Goal: Task Accomplishment & Management: Complete application form

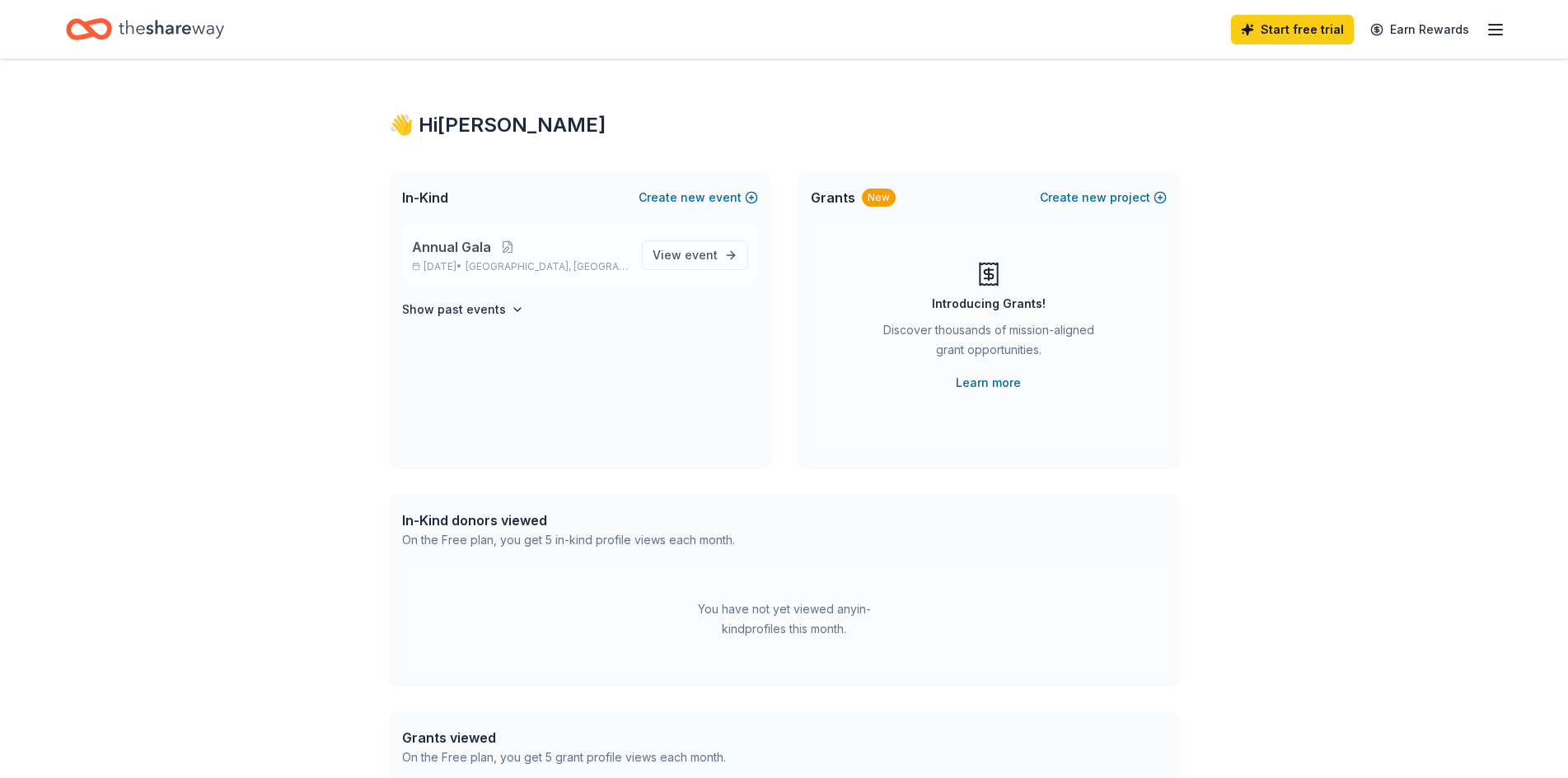
click at [475, 260] on p "Oct 23, 2025 • Flower Hill, MD" at bounding box center [520, 266] width 217 height 13
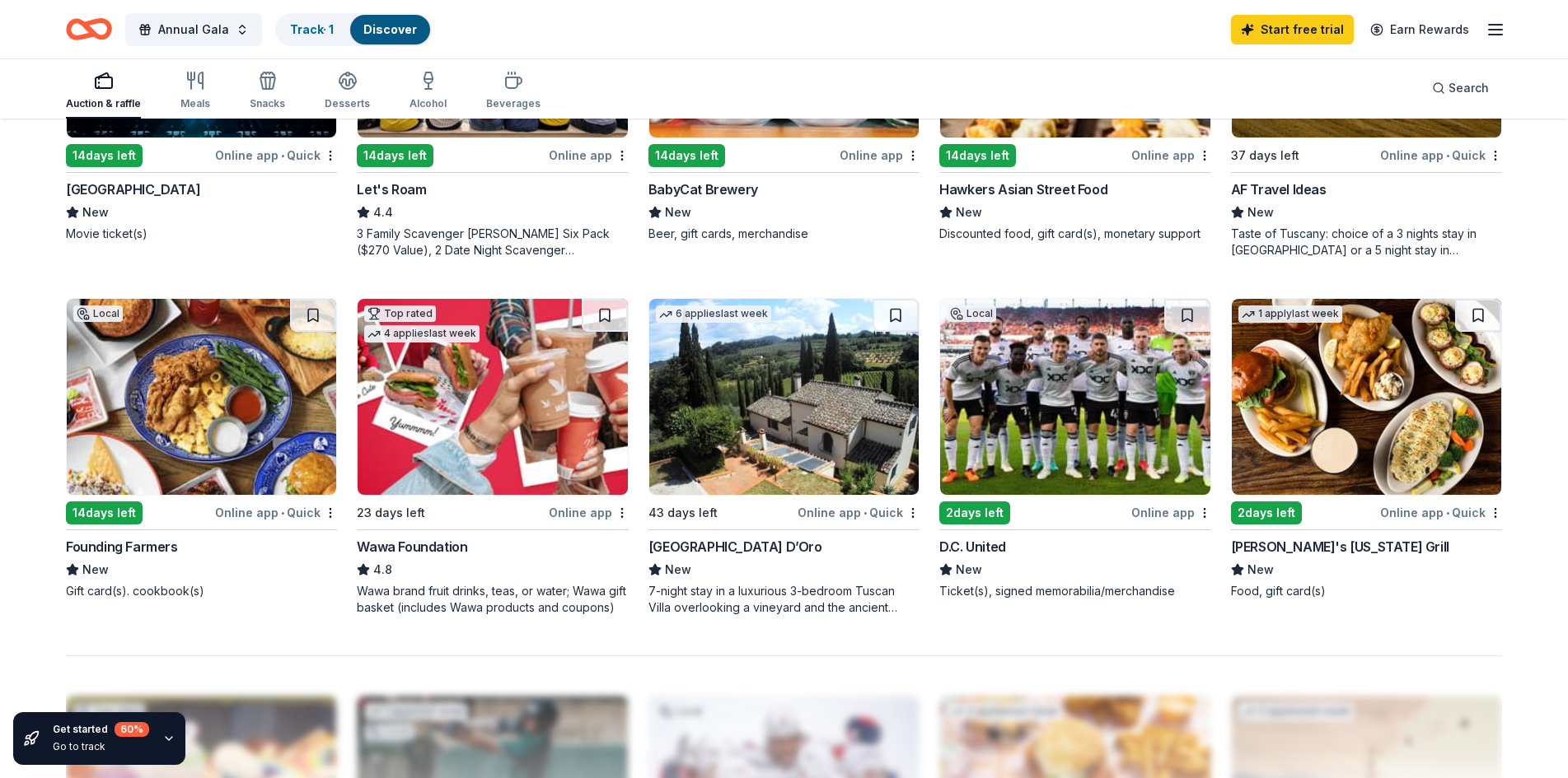
scroll to position [1022, 0]
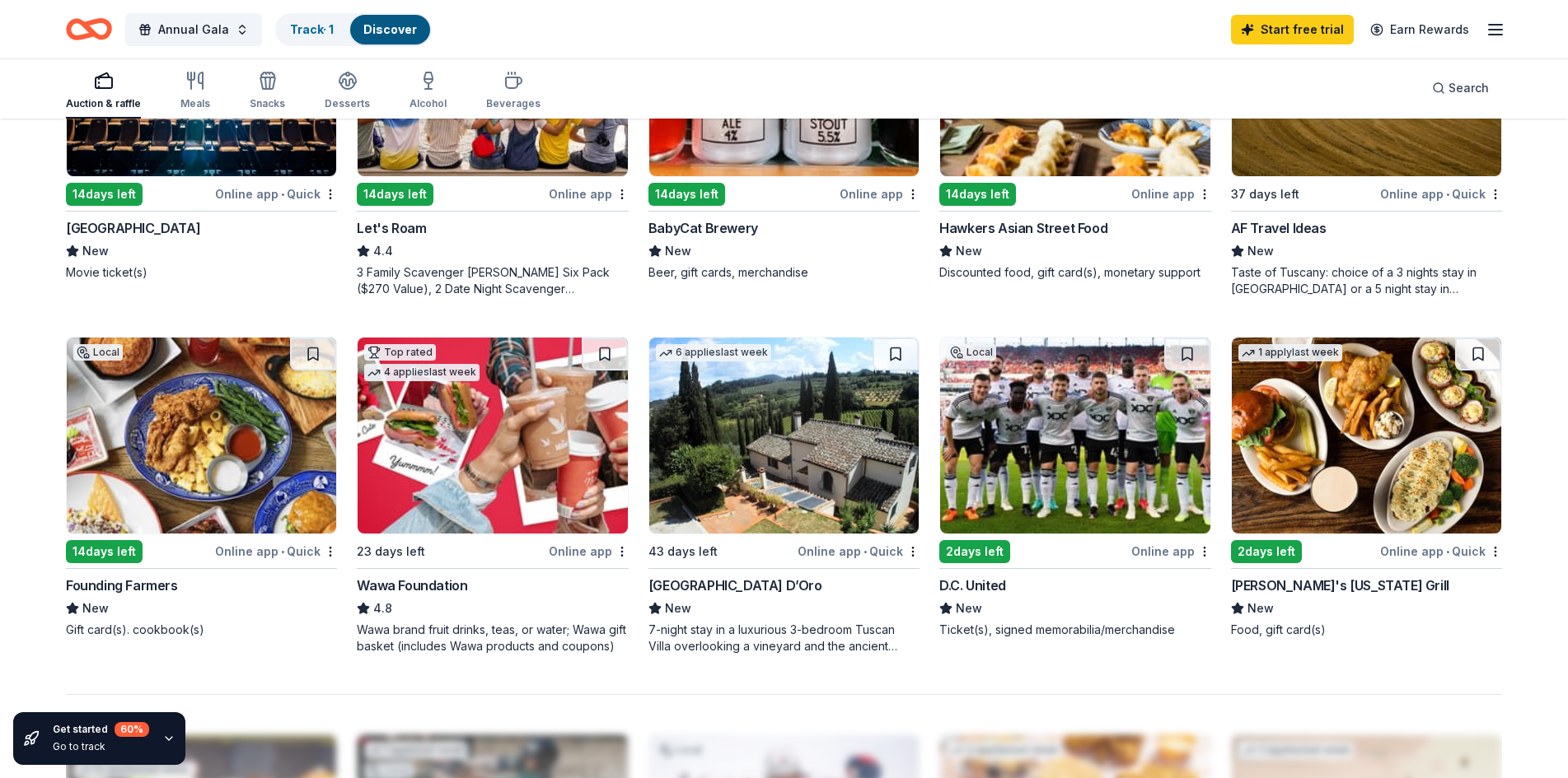
click at [792, 466] on img at bounding box center [784, 435] width 270 height 196
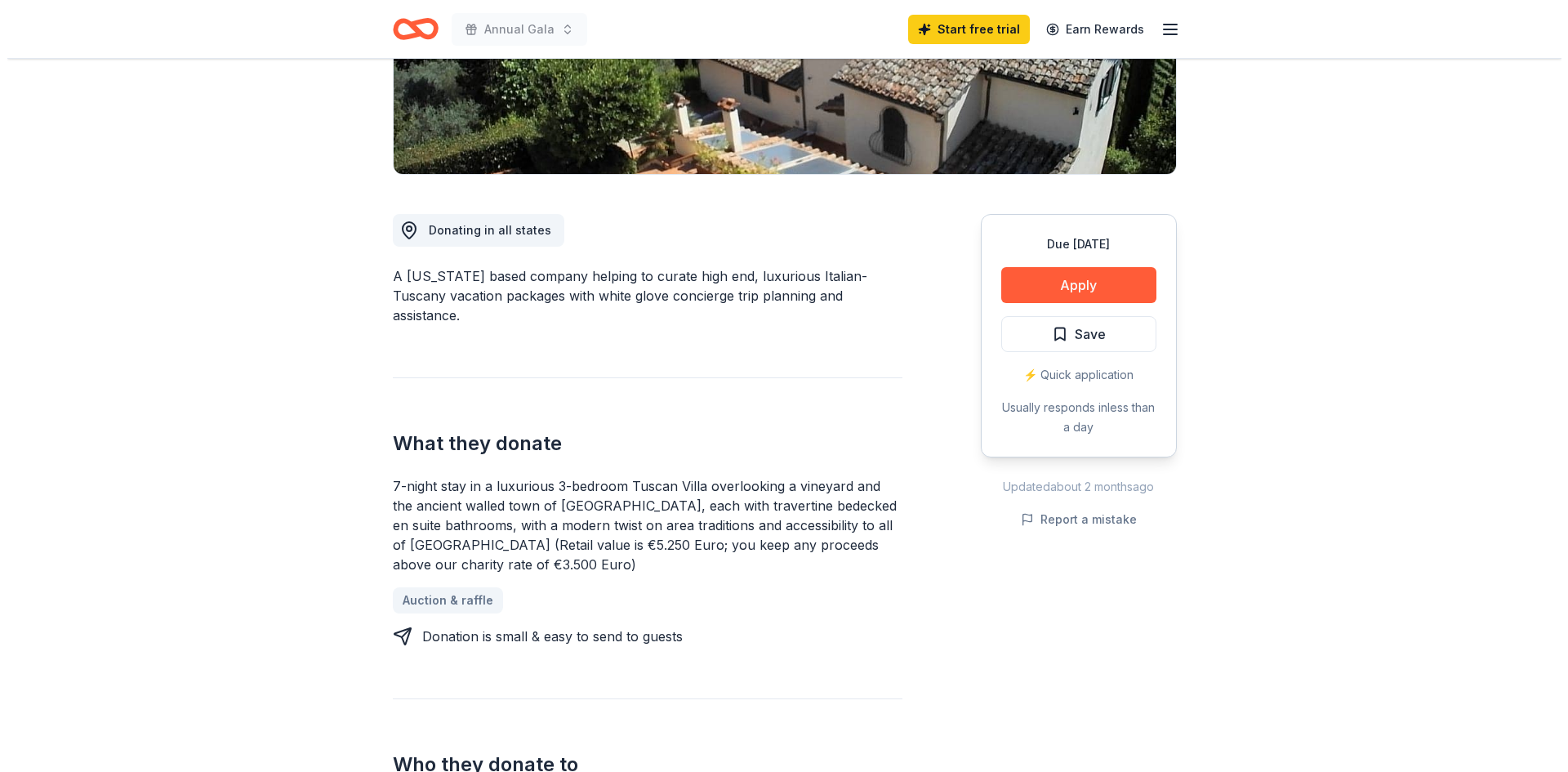
scroll to position [408, 0]
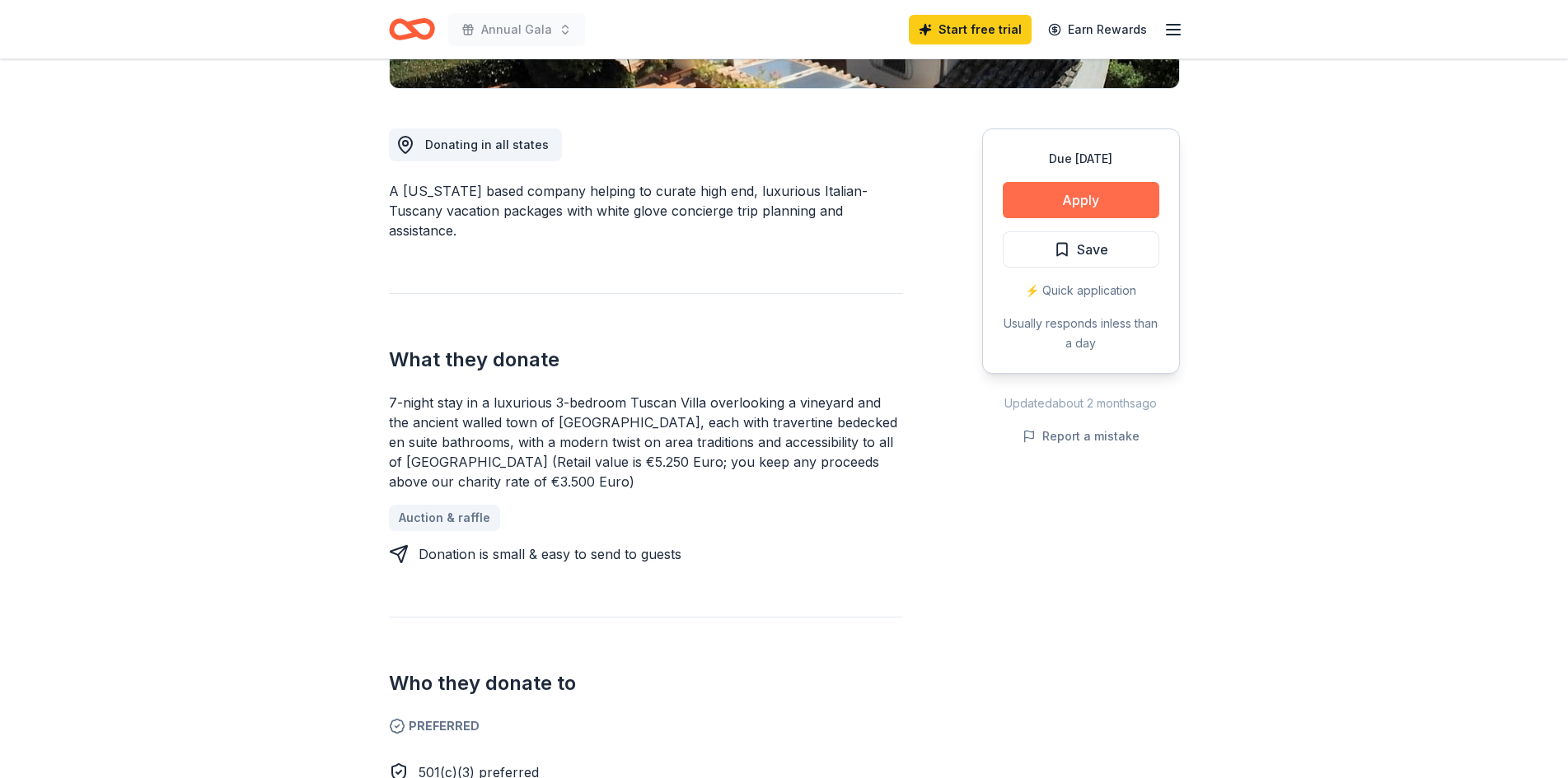
click at [1052, 202] on button "Apply" at bounding box center [1080, 200] width 157 height 37
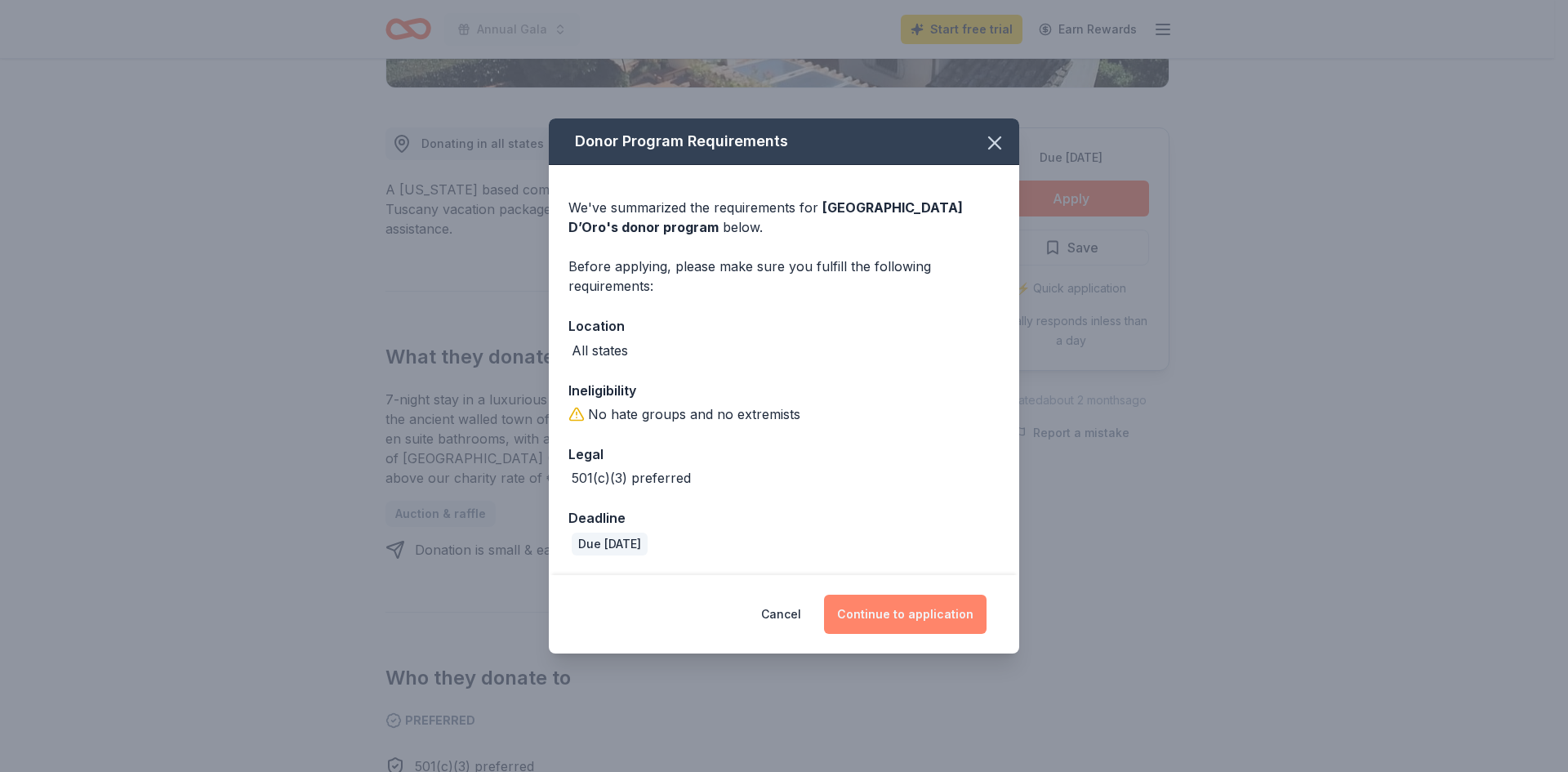
click at [919, 623] on button "Continue to application" at bounding box center [905, 614] width 163 height 39
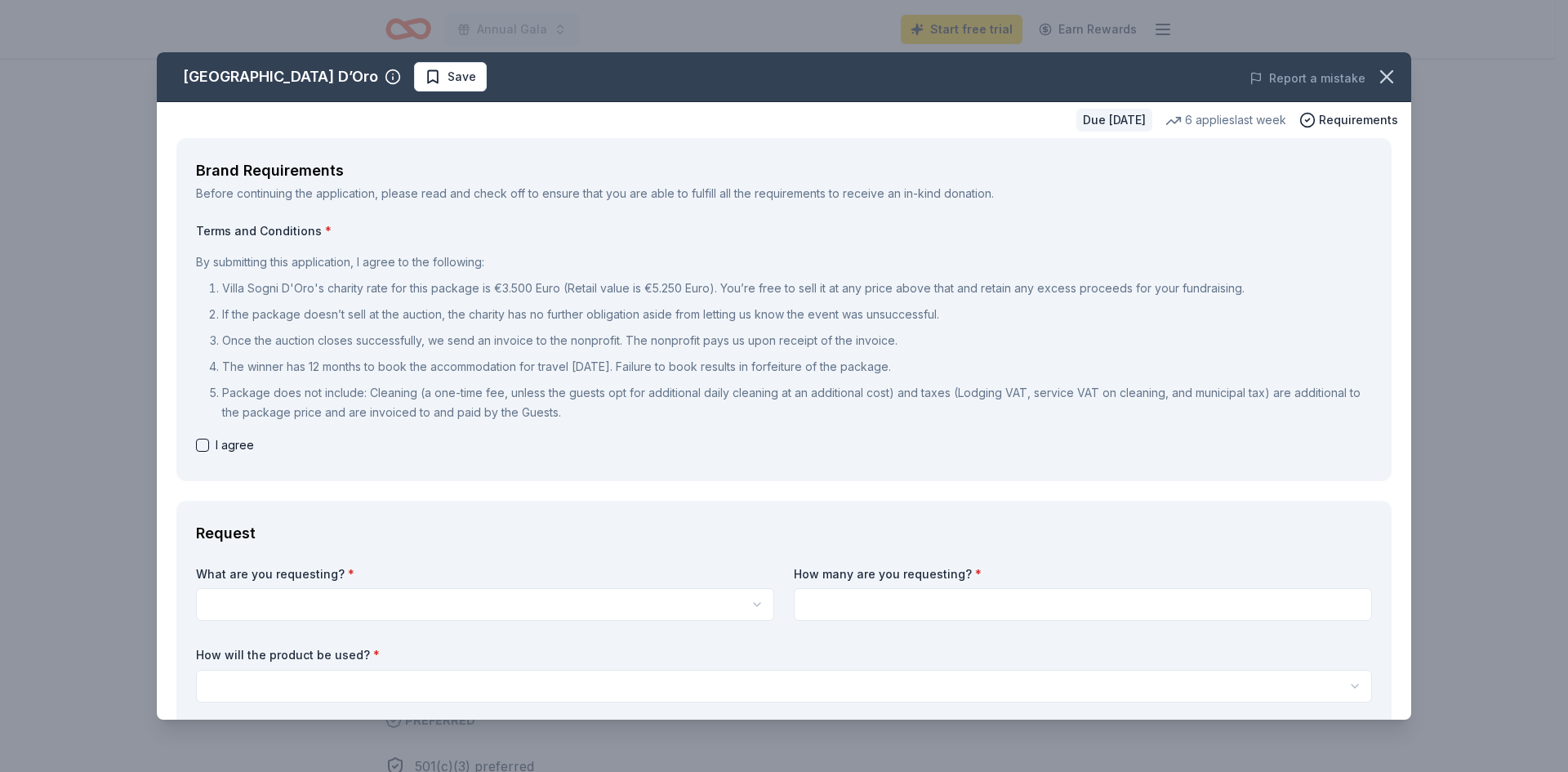
click at [190, 442] on div "Brand Requirements Before continuing the application, please read and check off…" at bounding box center [784, 310] width 1215 height 343
click at [200, 444] on button "button" at bounding box center [202, 445] width 13 height 13
checkbox input "true"
click at [406, 602] on html "Annual Gala Start free trial Earn Rewards Due [DATE] Share [GEOGRAPHIC_DATA] D’…" at bounding box center [784, 386] width 1568 height 772
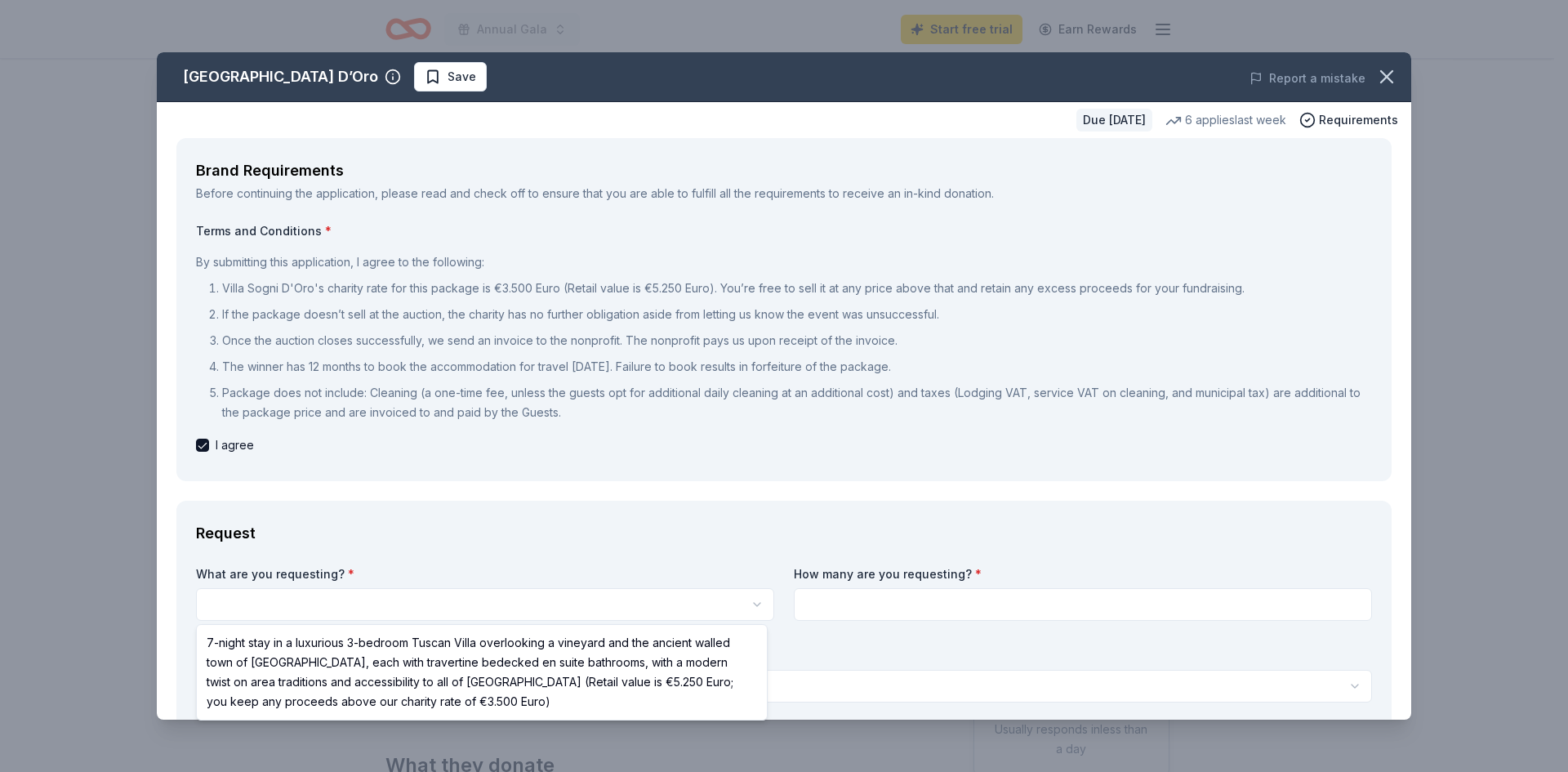
select select "7-night stay in a luxurious 3-bedroom Tuscan Villa overlooking a vineyard and t…"
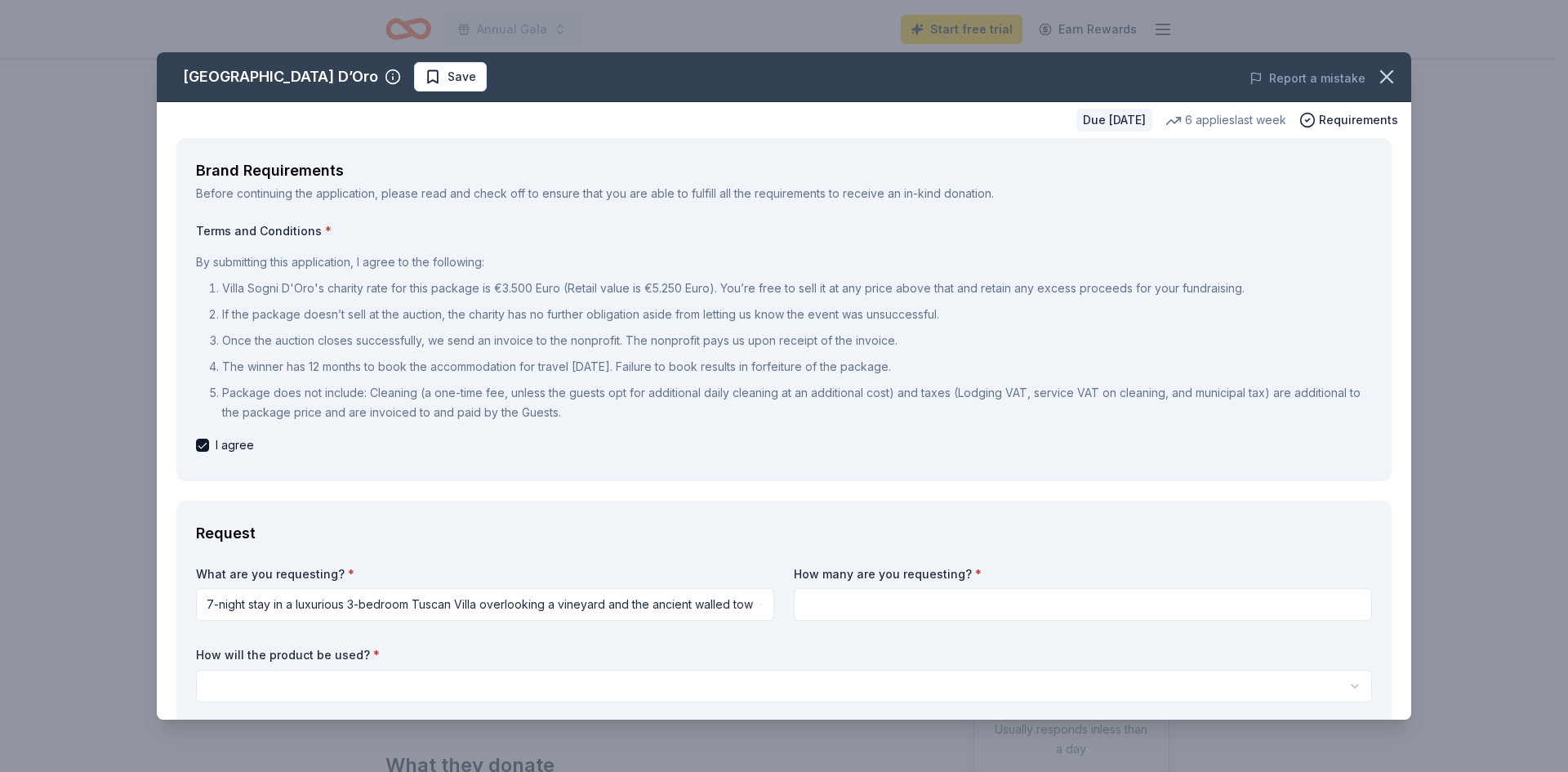
click at [908, 600] on input at bounding box center [1083, 604] width 579 height 33
type input "1"
click at [836, 687] on html "Annual Gala Start free trial Earn Rewards Due [DATE] Share [GEOGRAPHIC_DATA] D’…" at bounding box center [784, 386] width 1568 height 772
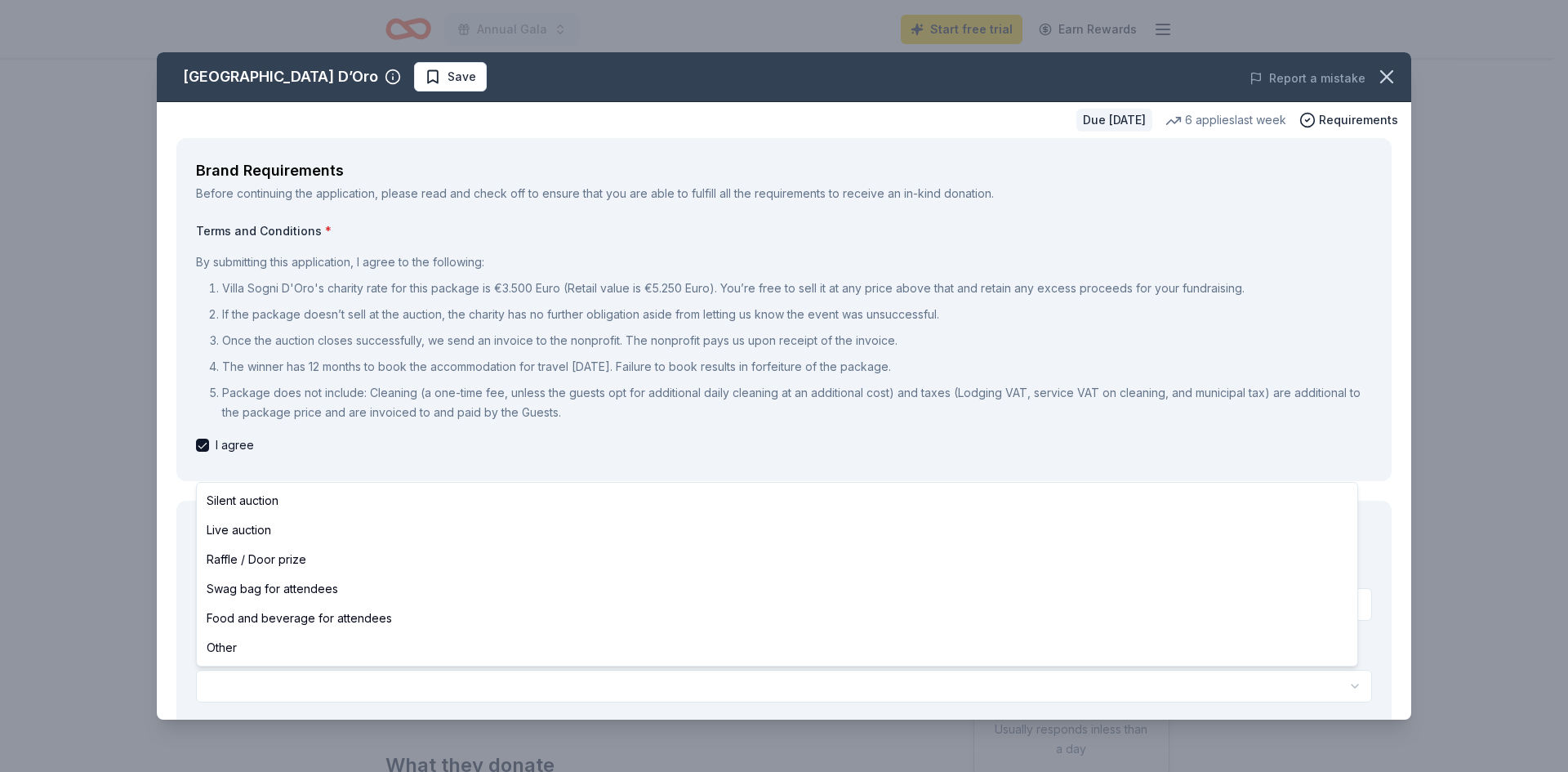
select select "silentAuction"
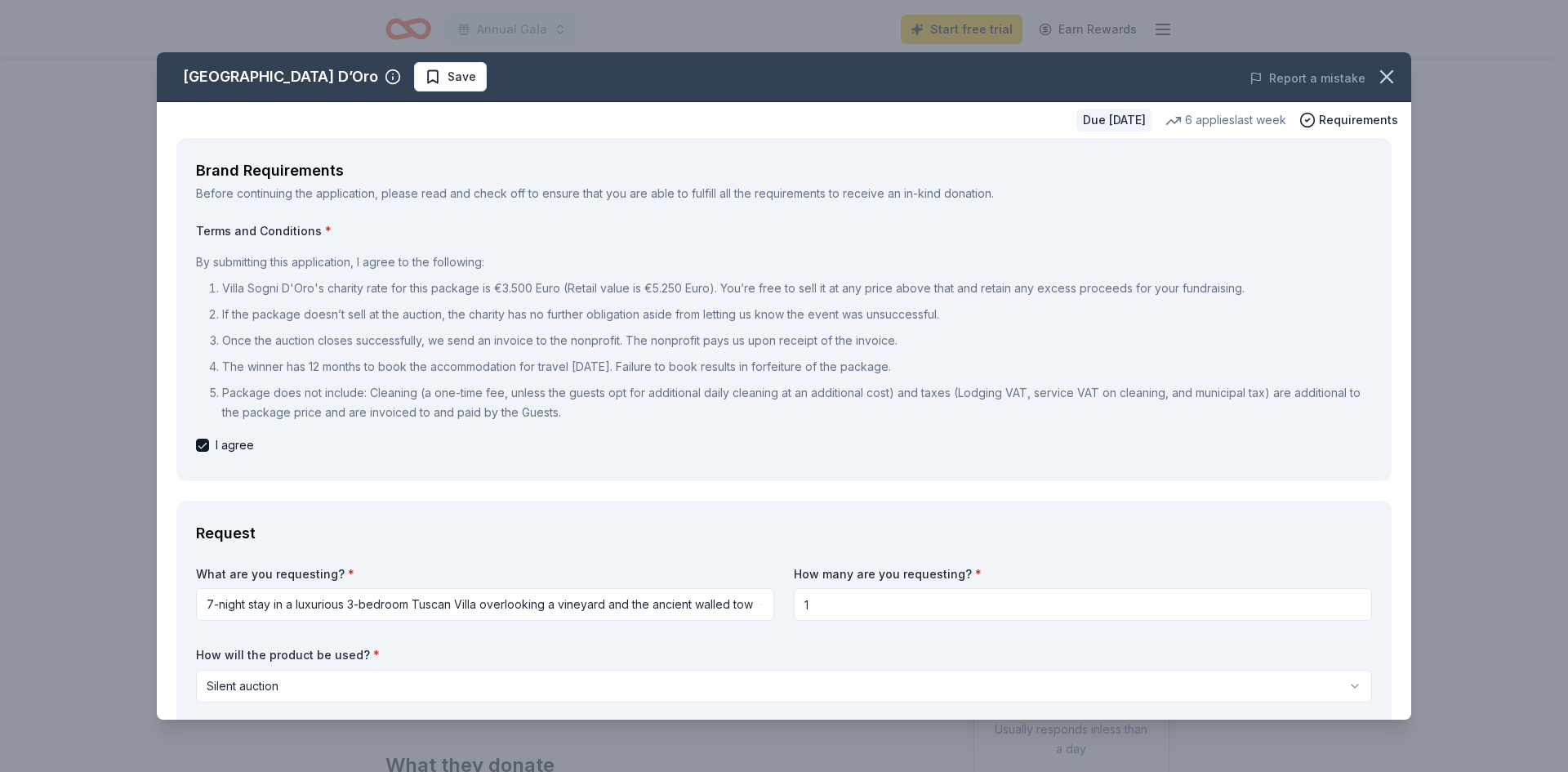
click at [553, 454] on div "I agree" at bounding box center [784, 445] width 1176 height 19
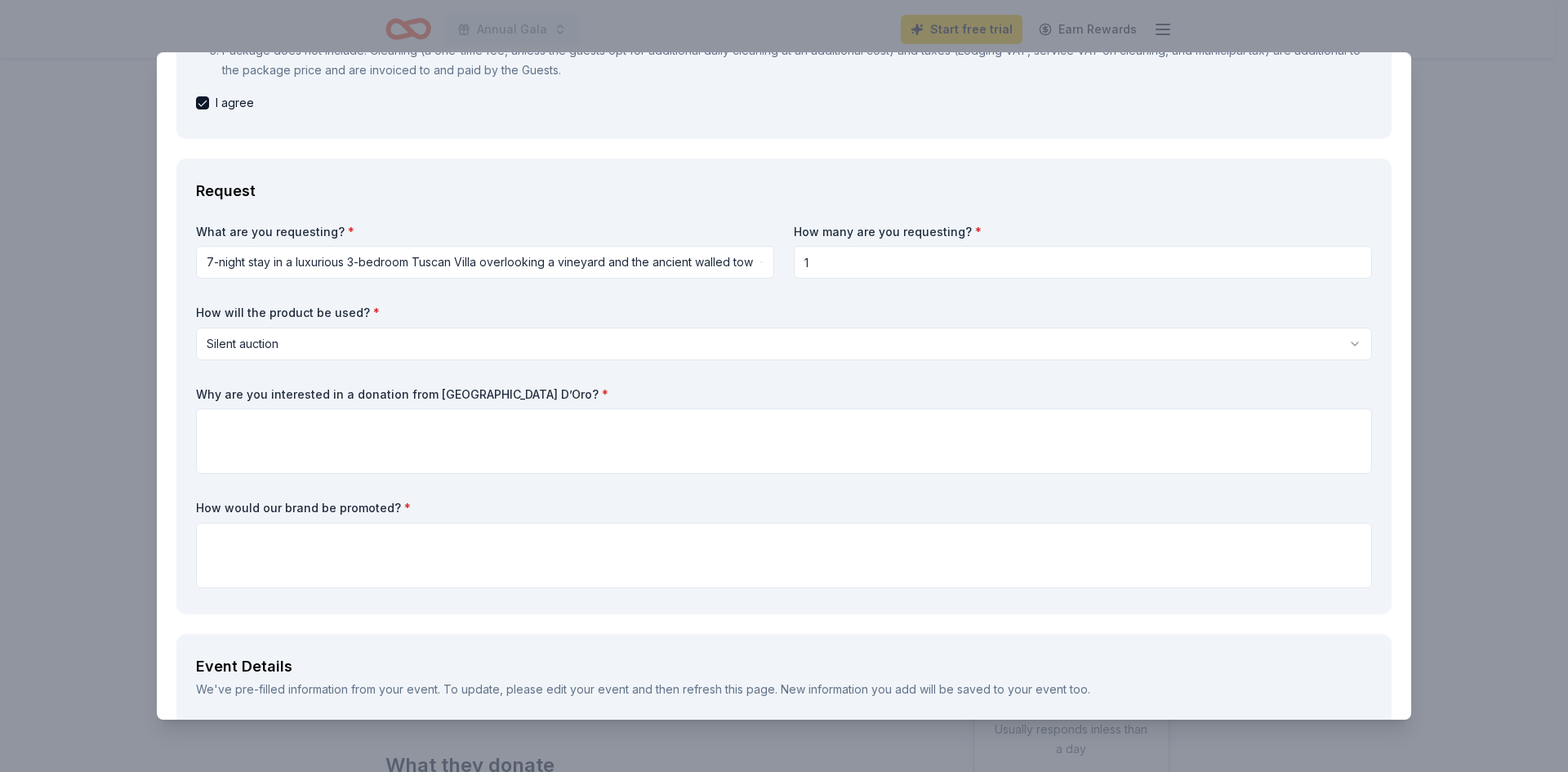
scroll to position [408, 0]
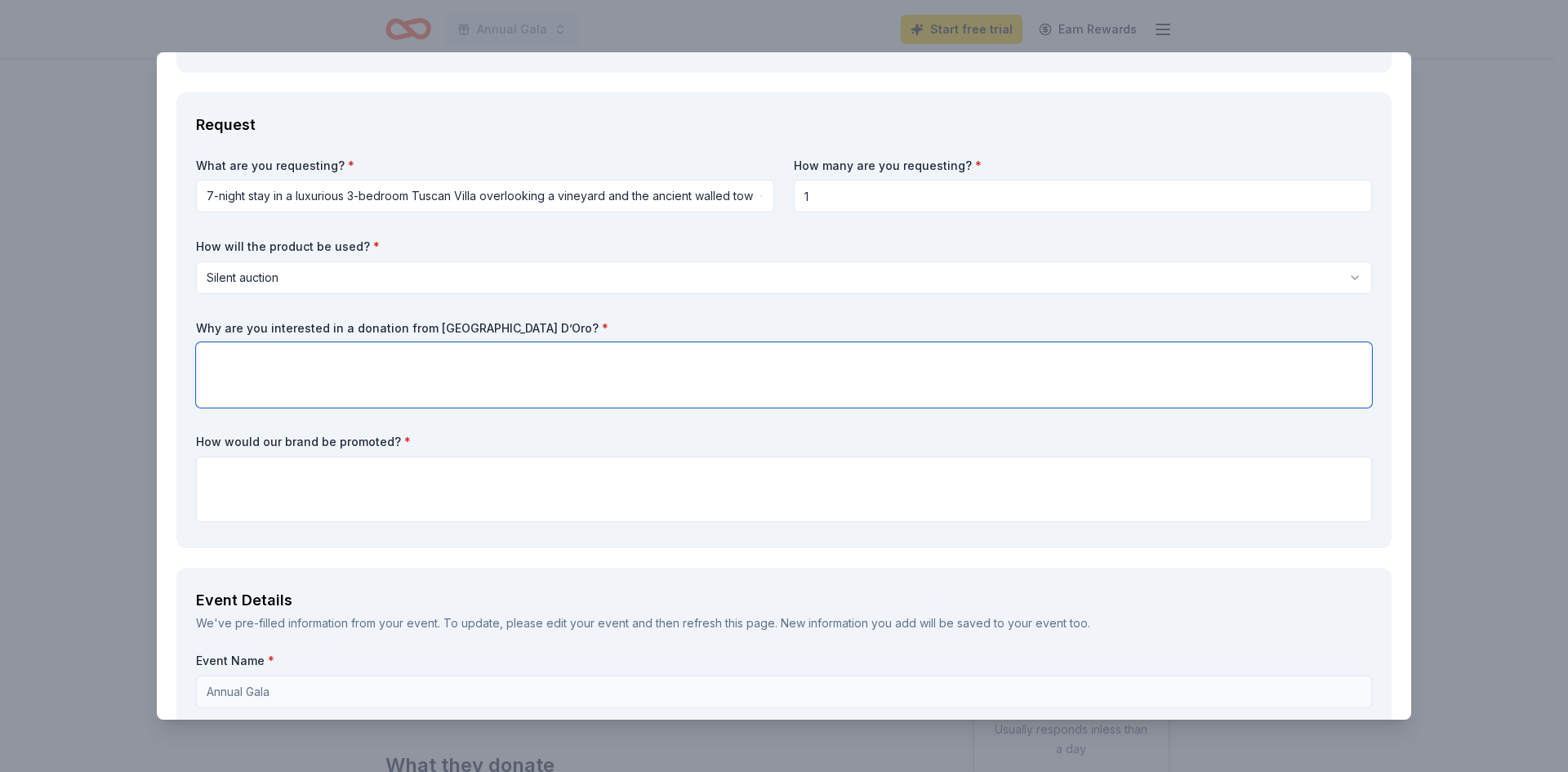
click at [549, 377] on textarea at bounding box center [784, 375] width 1176 height 65
paste textarea "The [GEOGRAPHIC_DATA] is a non-profit organization 501(c)3 providing free servi…"
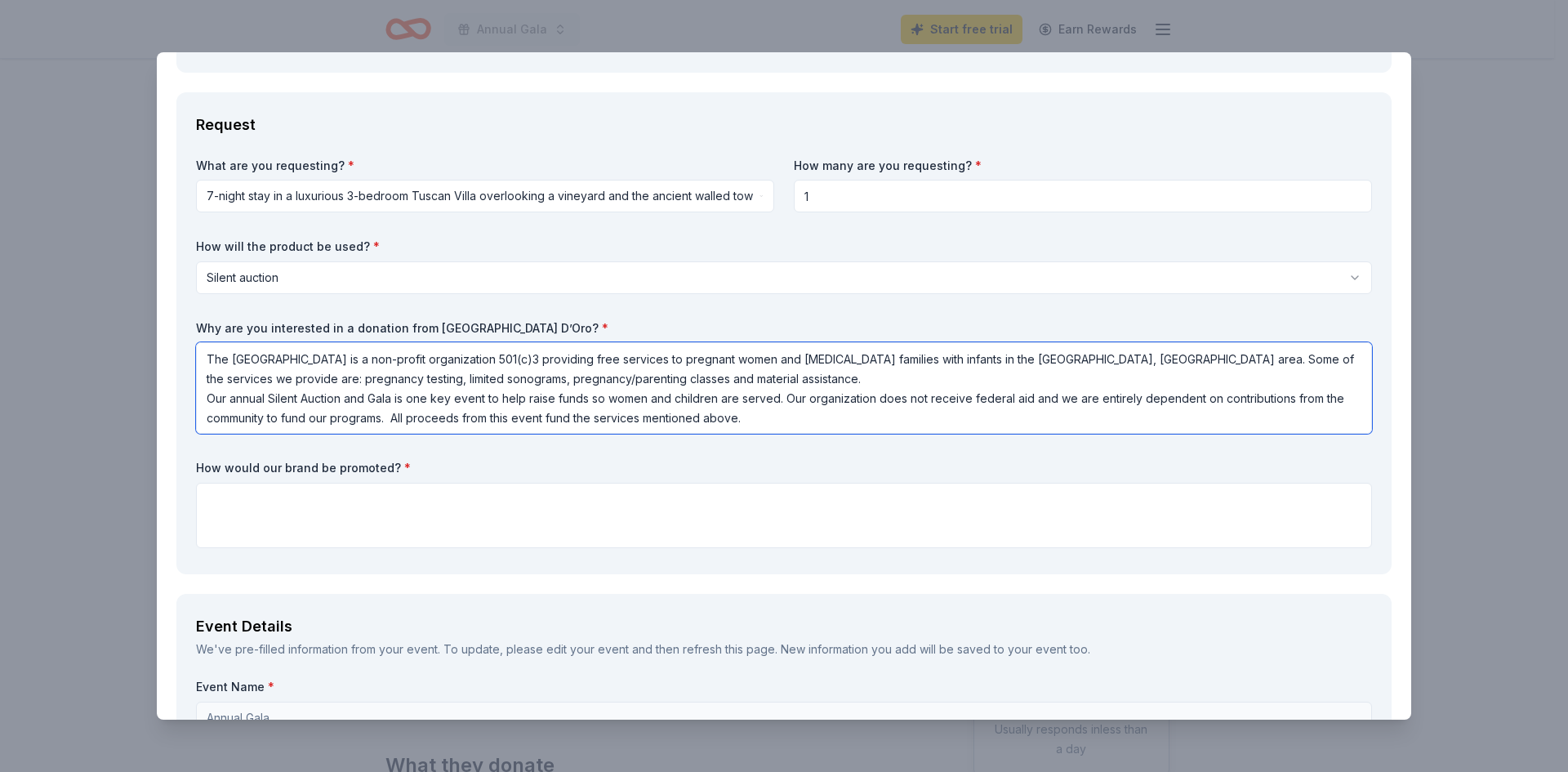
type textarea "The [GEOGRAPHIC_DATA] is a non-profit organization 501(c)3 providing free servi…"
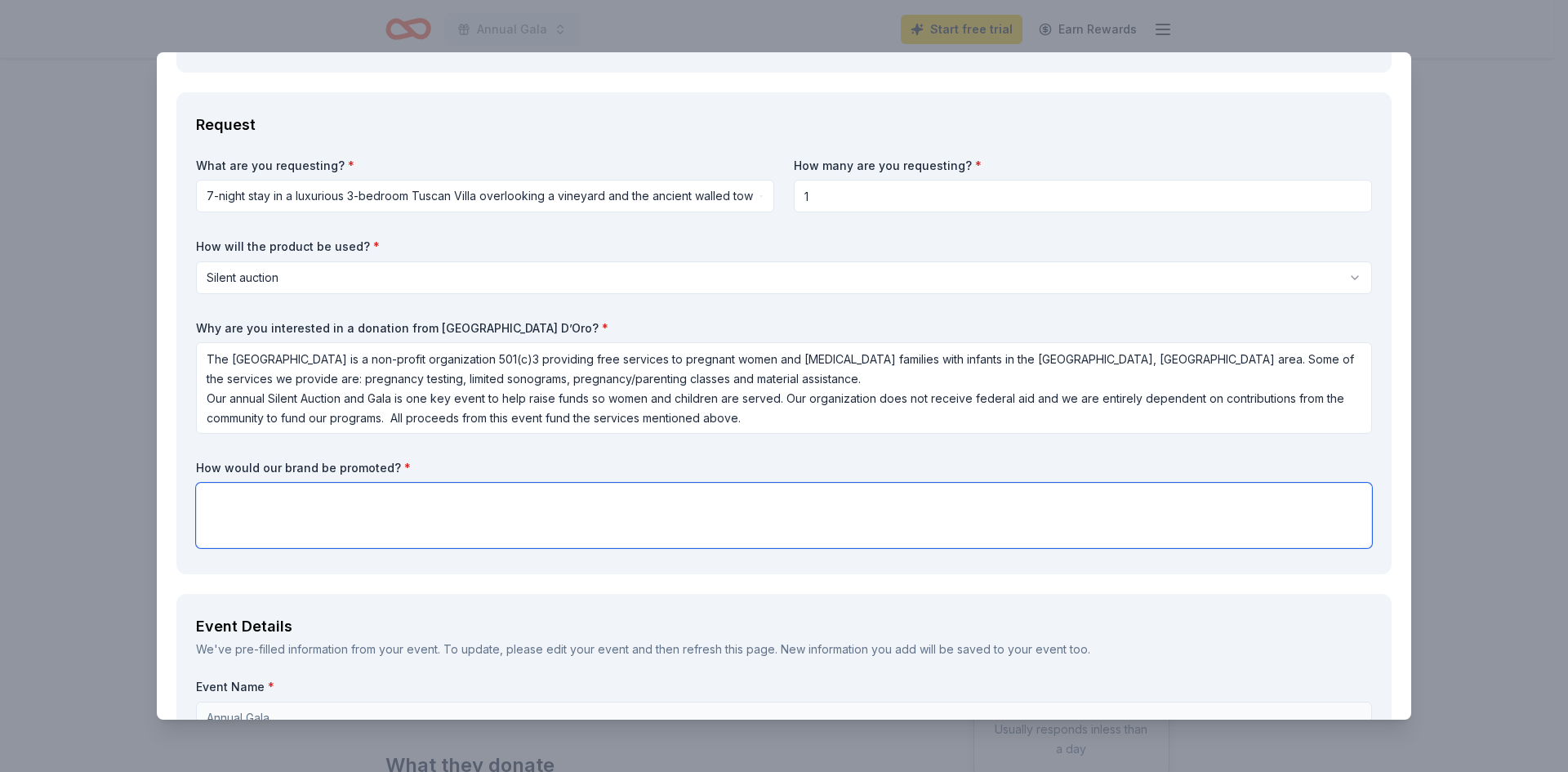
click at [575, 503] on textarea at bounding box center [784, 515] width 1176 height 65
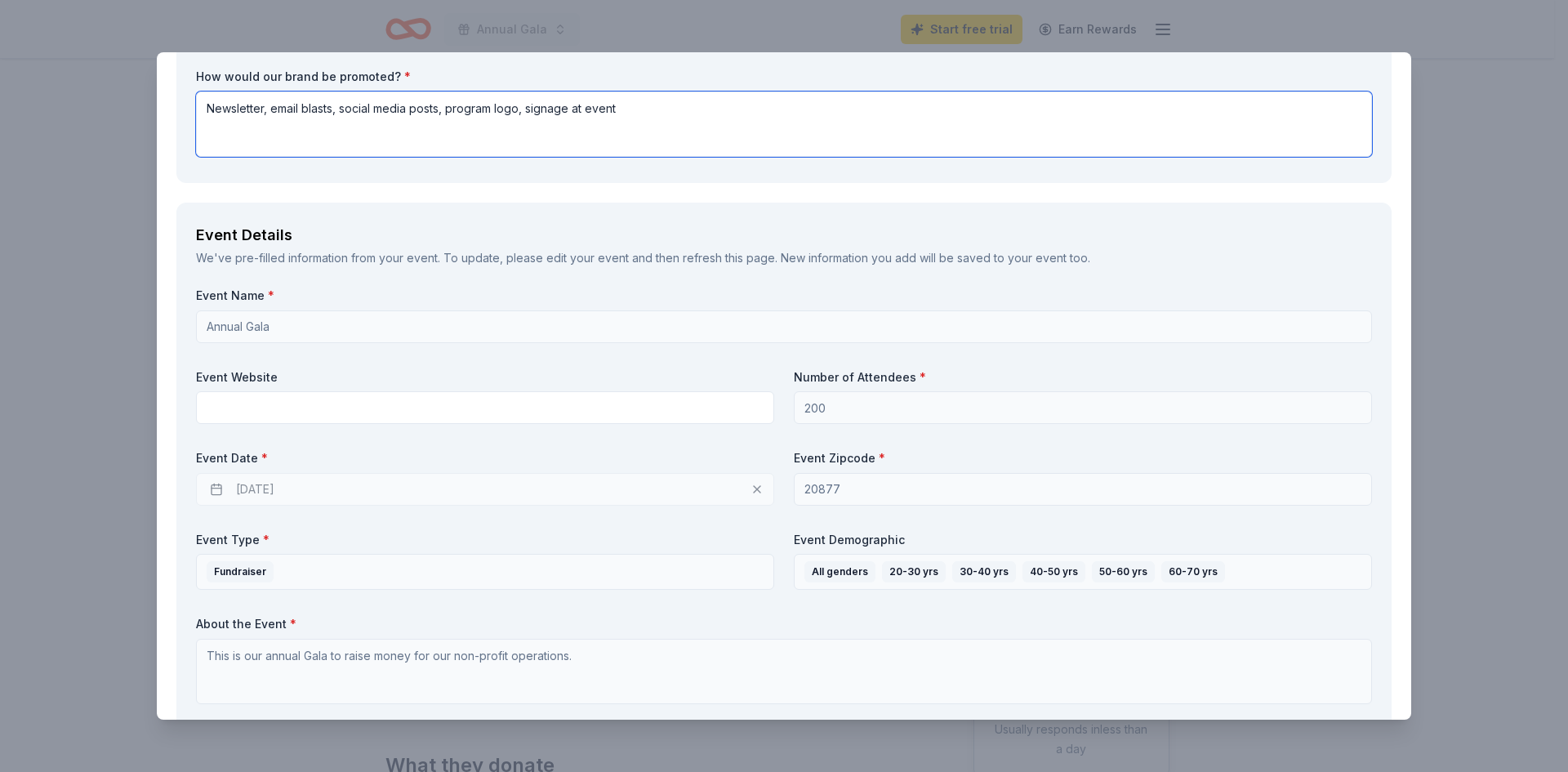
scroll to position [817, 0]
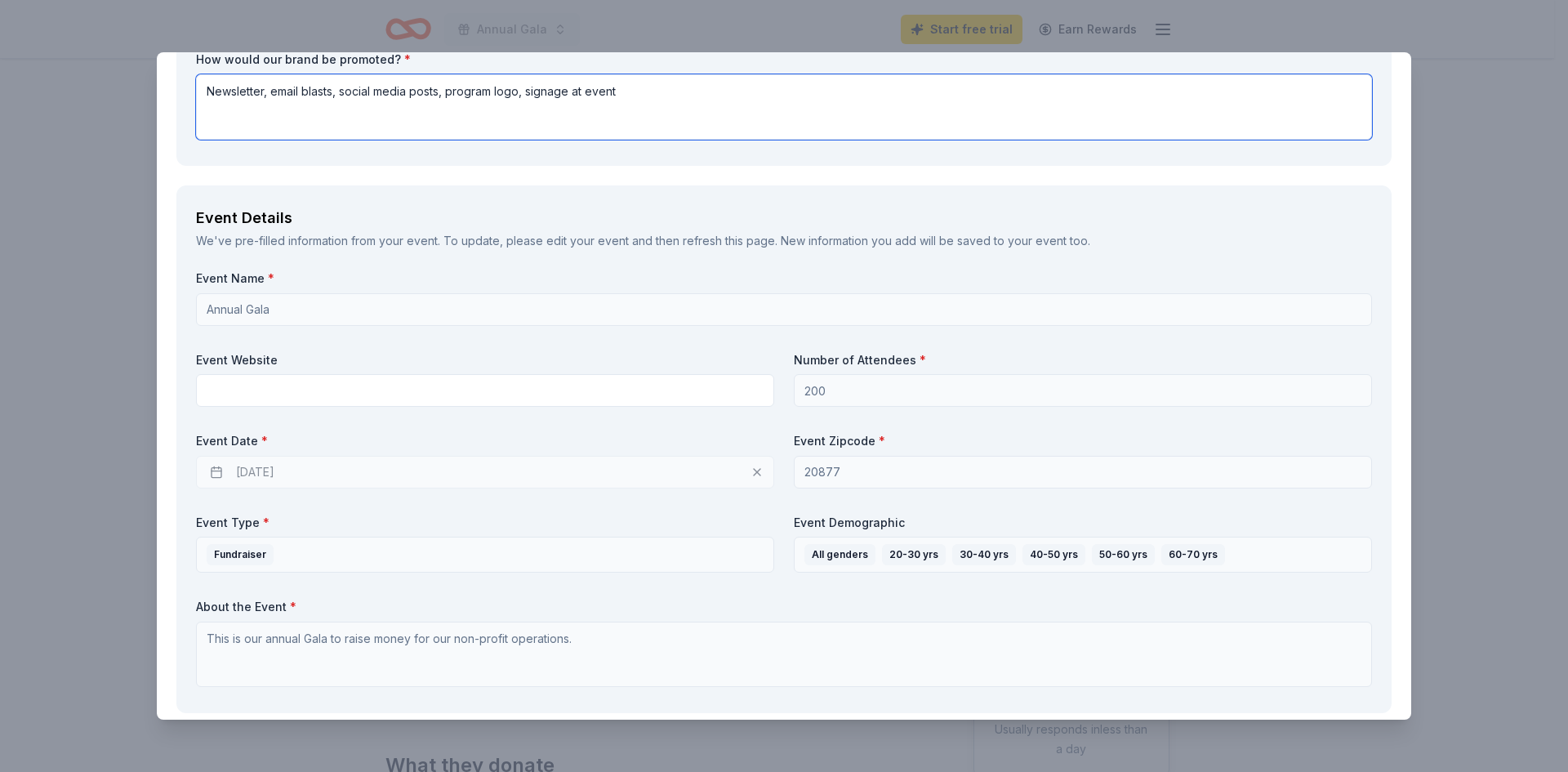
type textarea "Newsletter, email blasts, social media posts, program logo, signage at event"
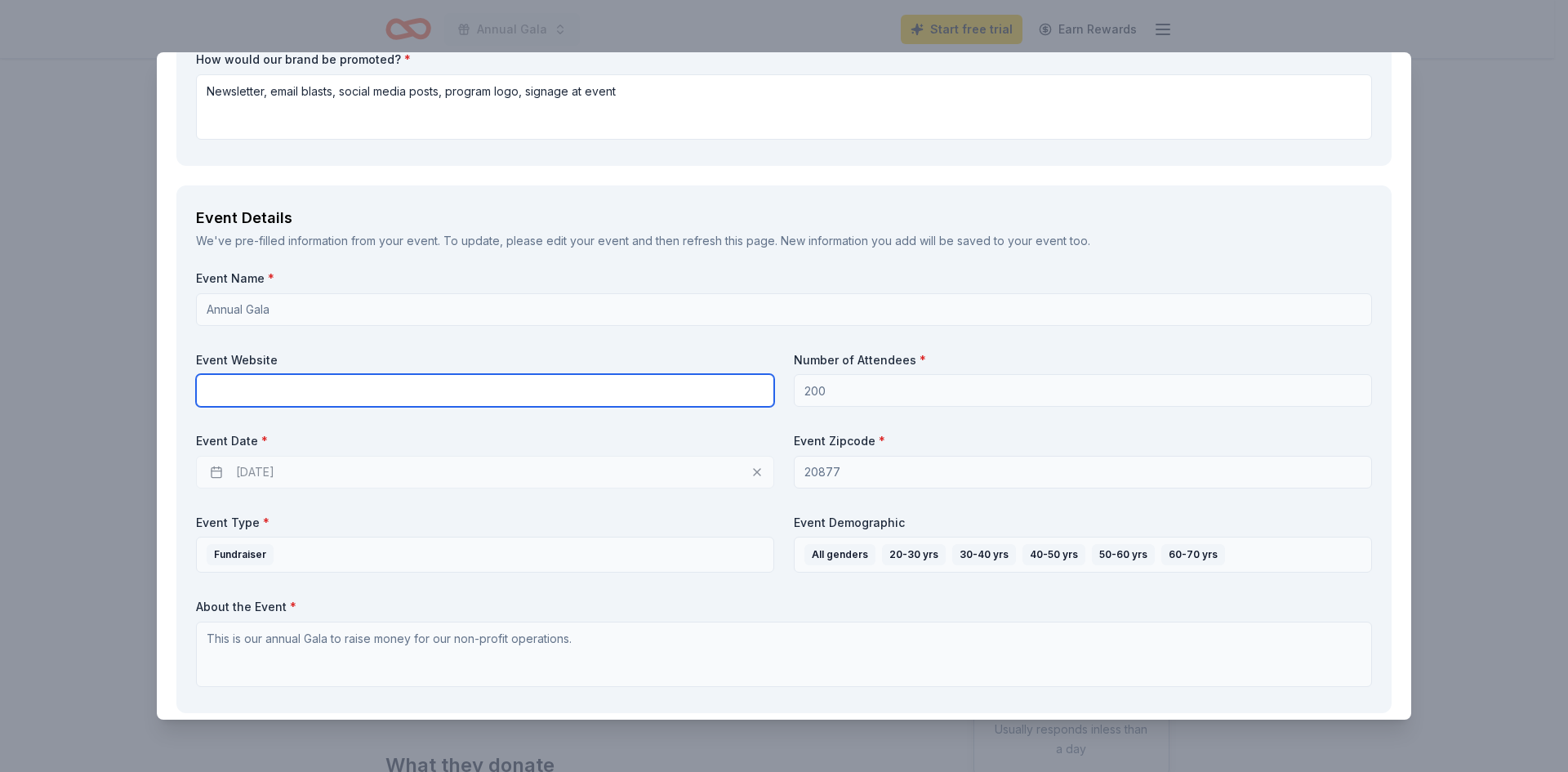
click at [544, 384] on input "text" at bounding box center [485, 390] width 579 height 33
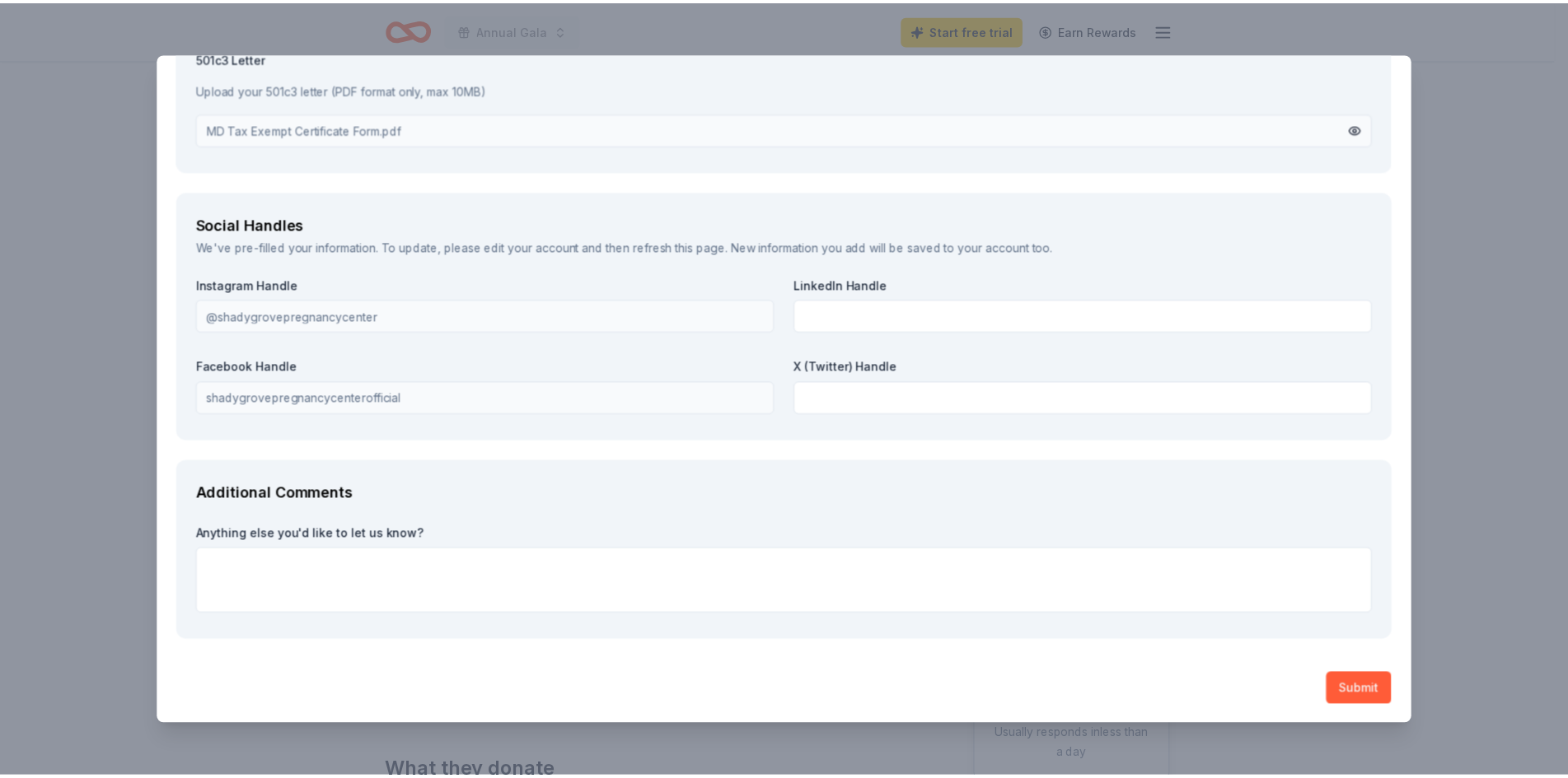
scroll to position [2150, 0]
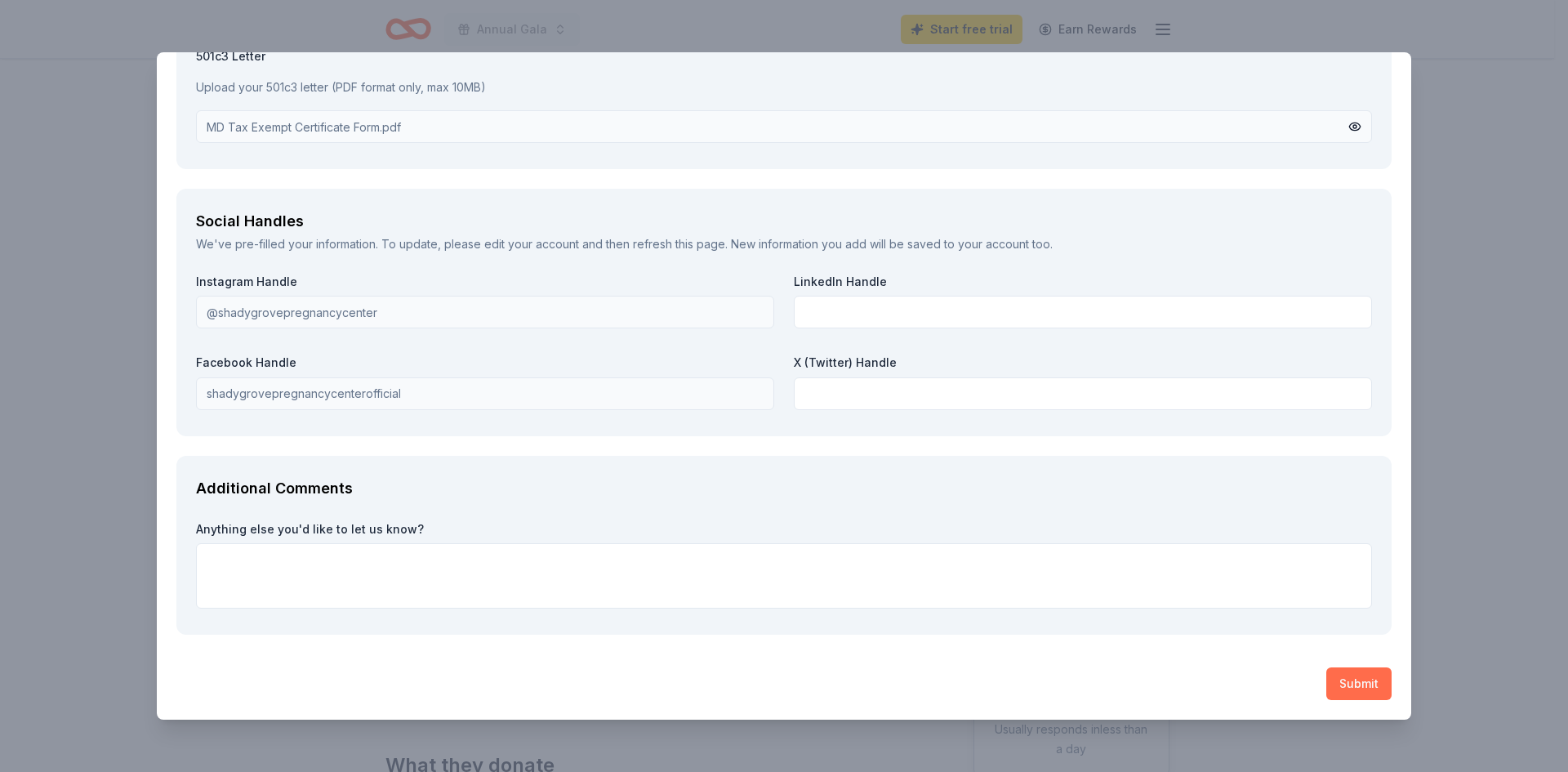
click at [1352, 676] on button "Submit" at bounding box center [1358, 683] width 65 height 33
